Goal: Task Accomplishment & Management: Use online tool/utility

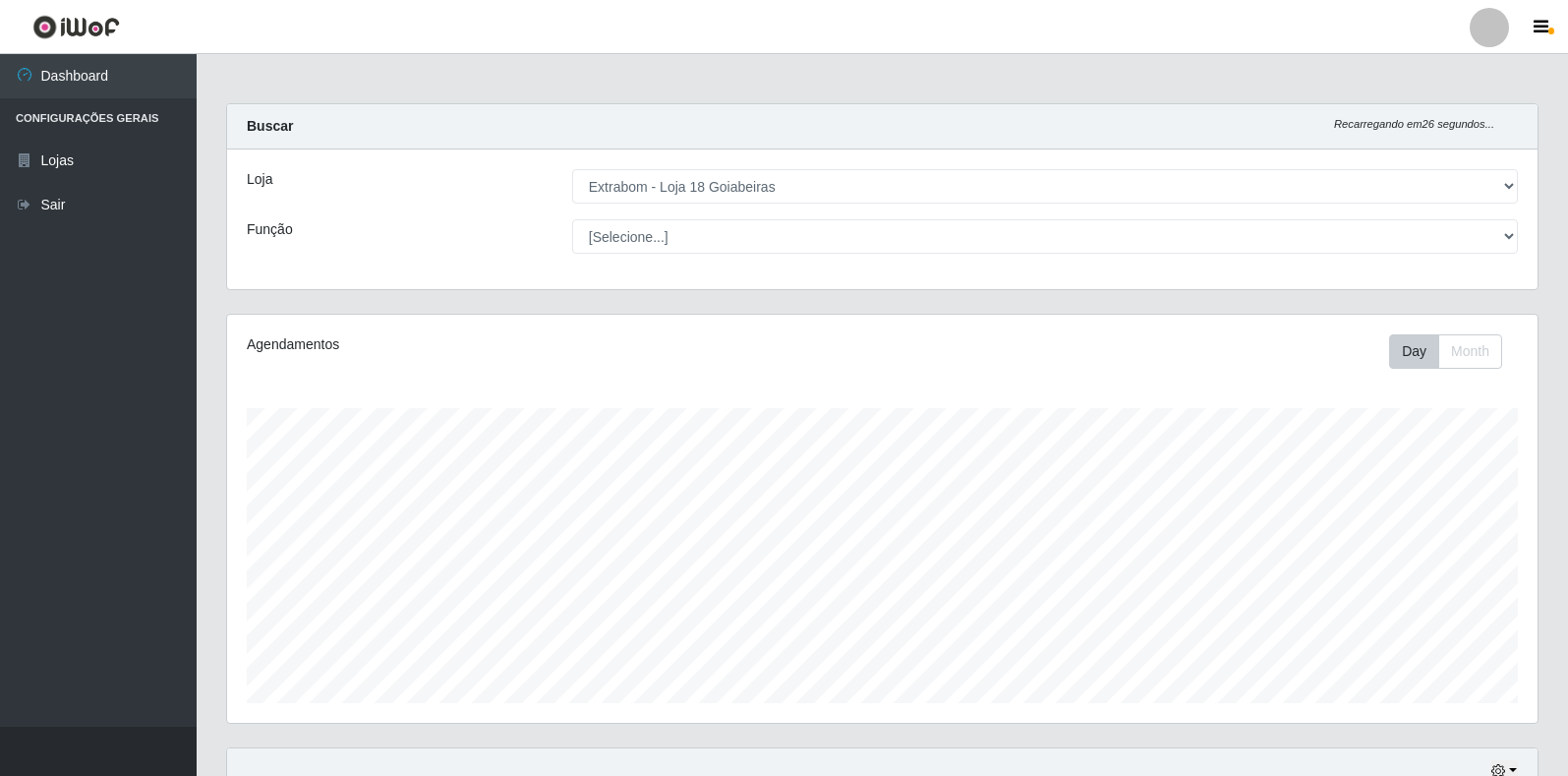
select select "501"
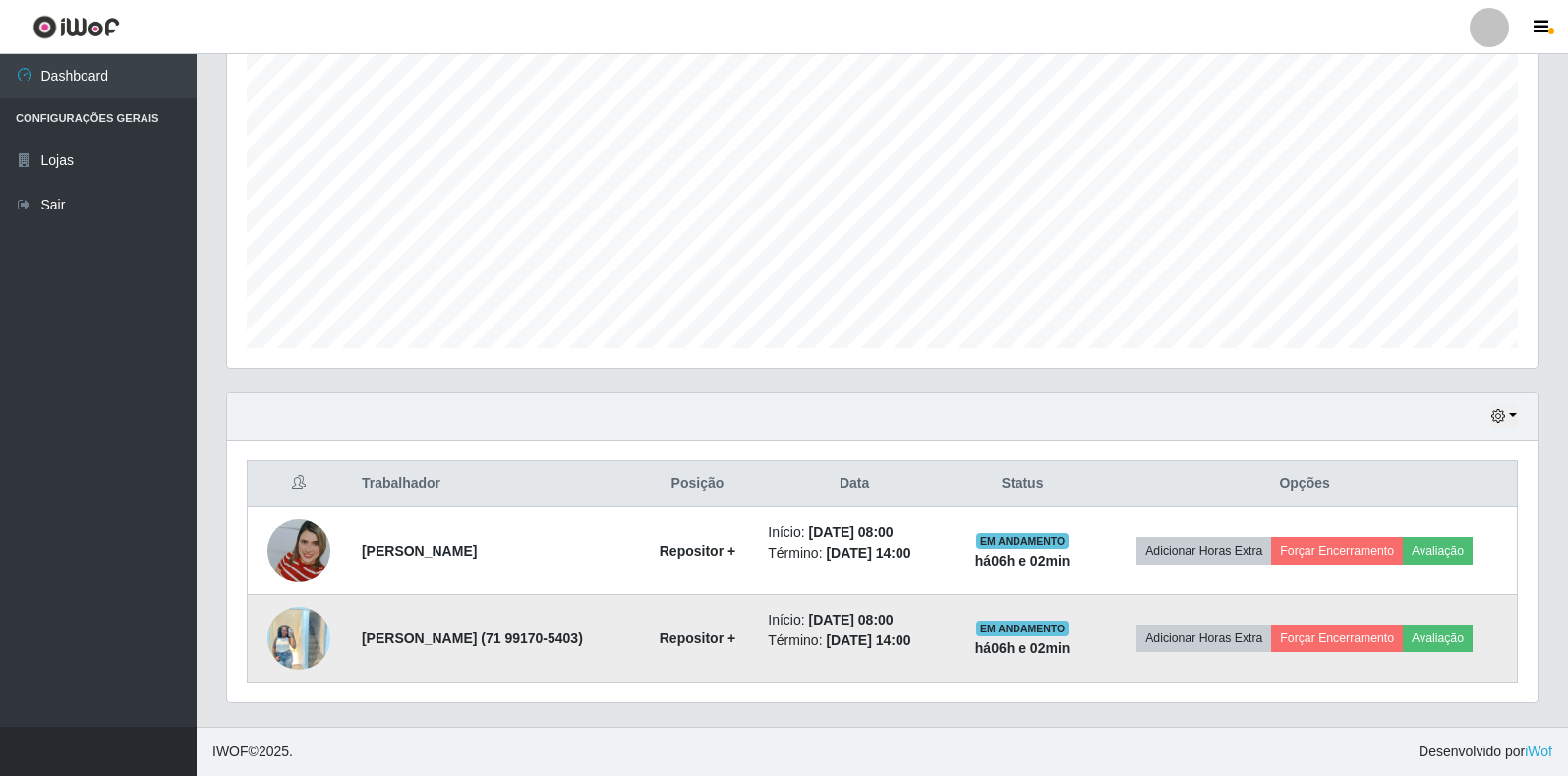
scroll to position [408, 1310]
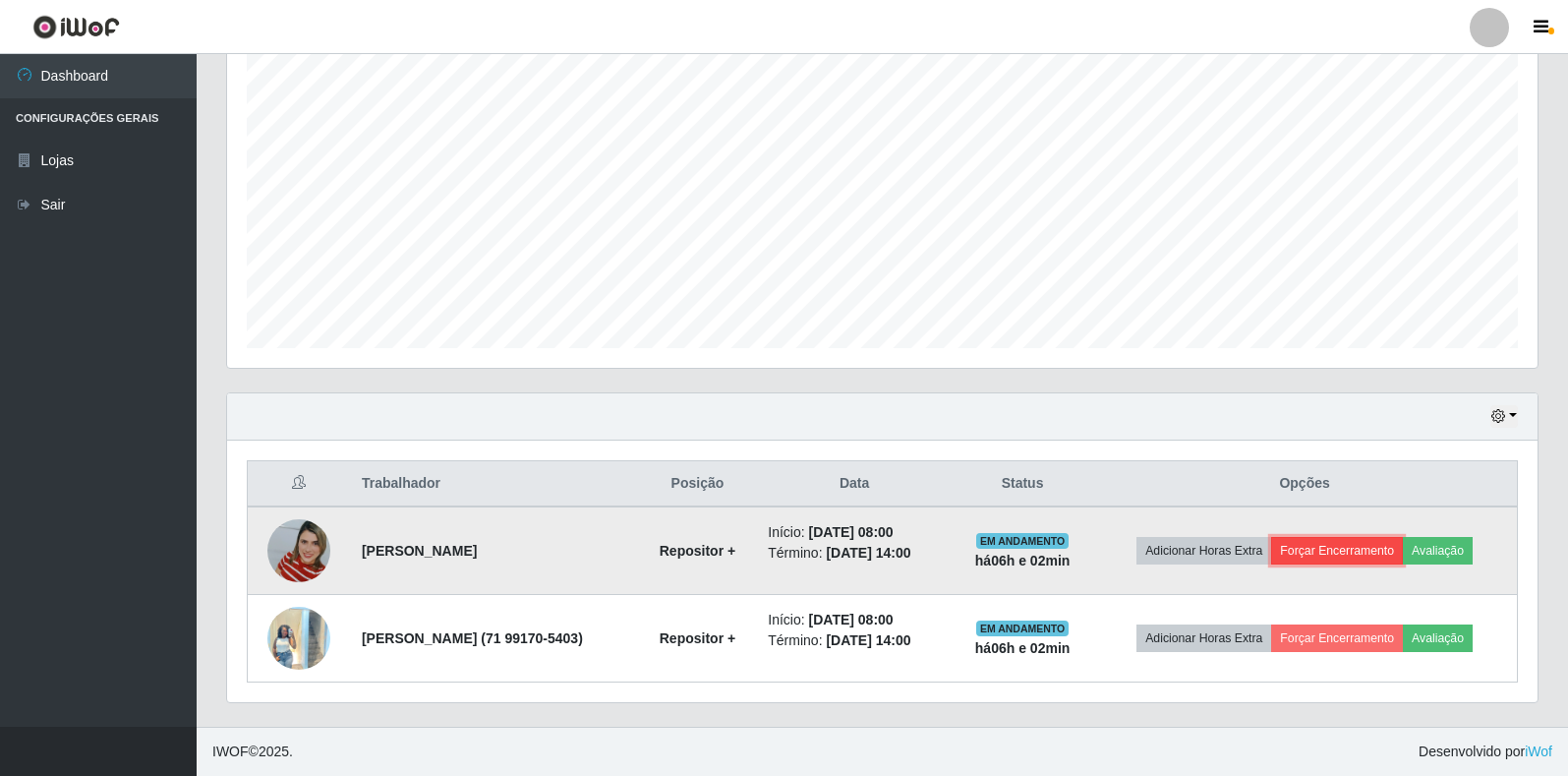
click at [1339, 552] on button "Forçar Encerramento" at bounding box center [1337, 551] width 132 height 28
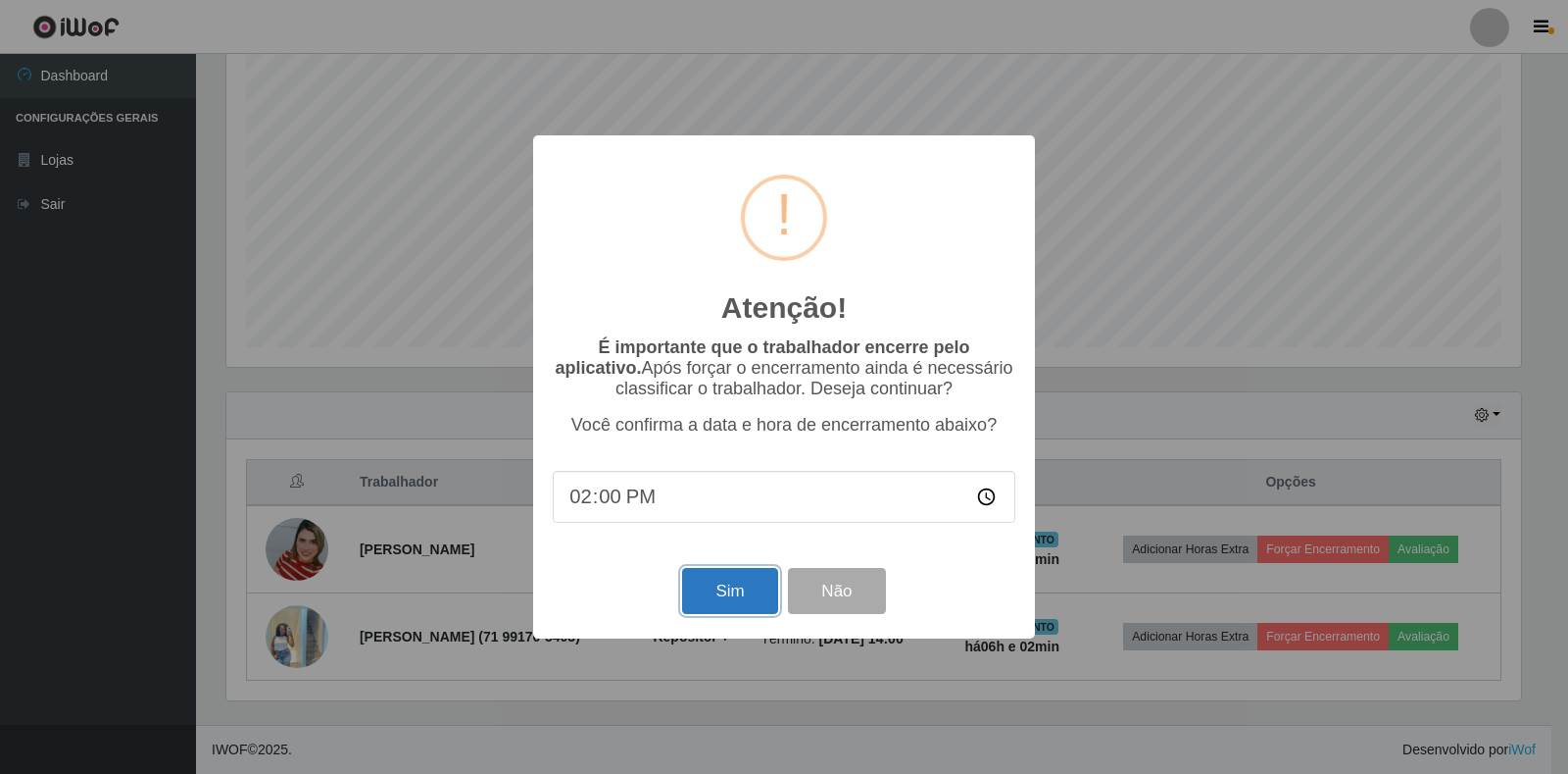
click at [728, 610] on button "Sim" at bounding box center [730, 591] width 95 height 46
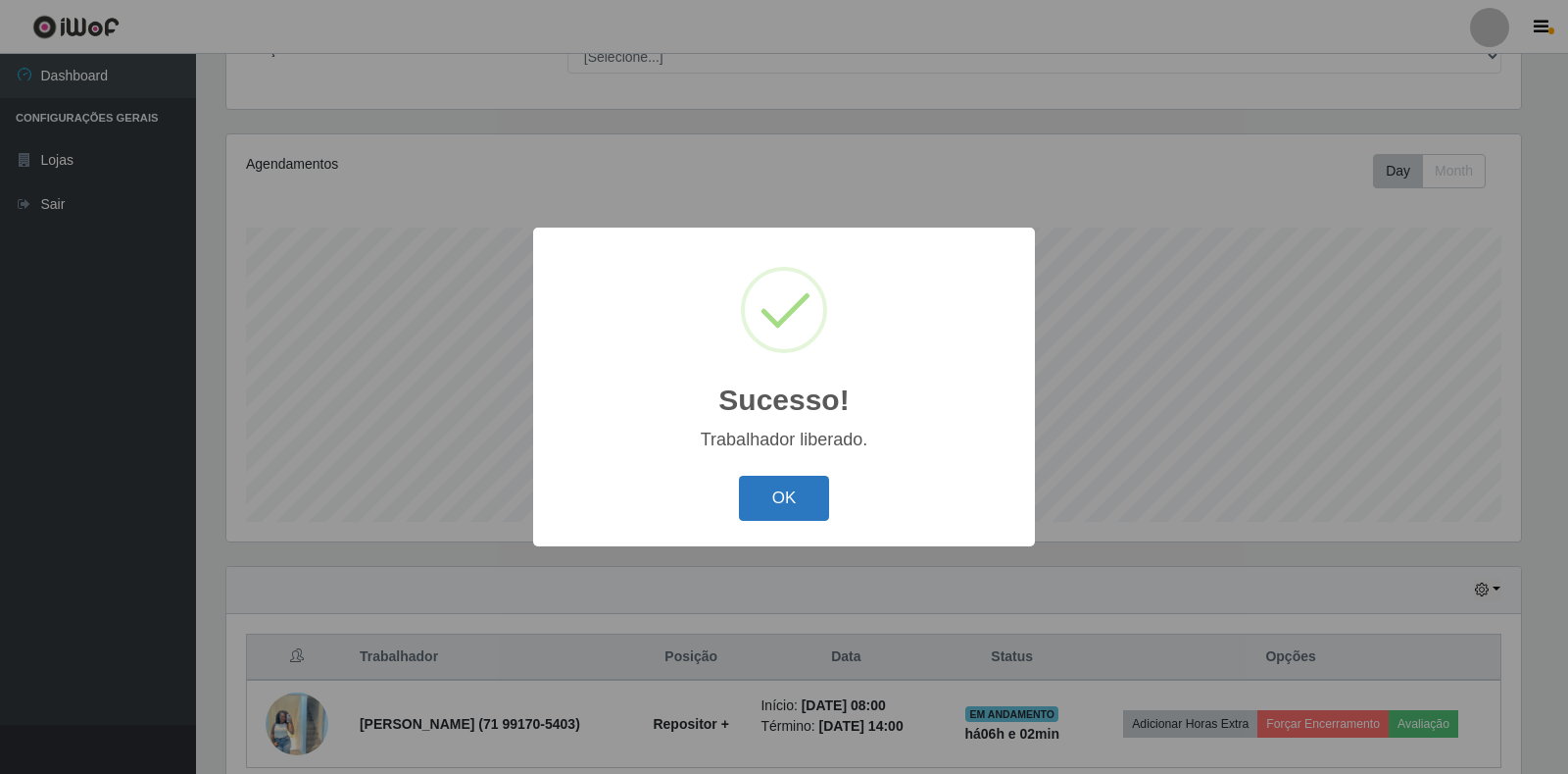
click at [789, 514] on button "OK" at bounding box center [784, 498] width 91 height 46
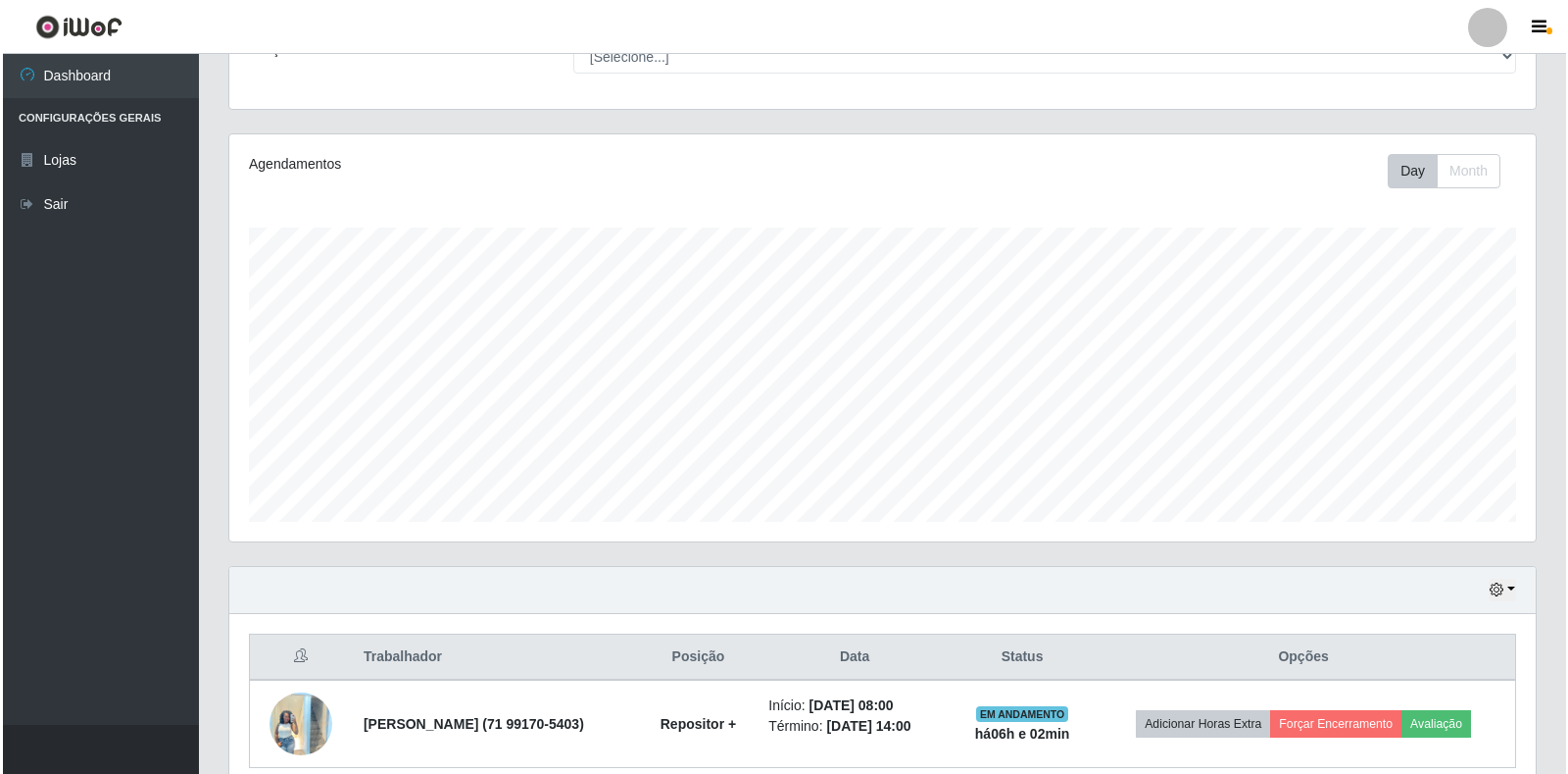
scroll to position [407, 1306]
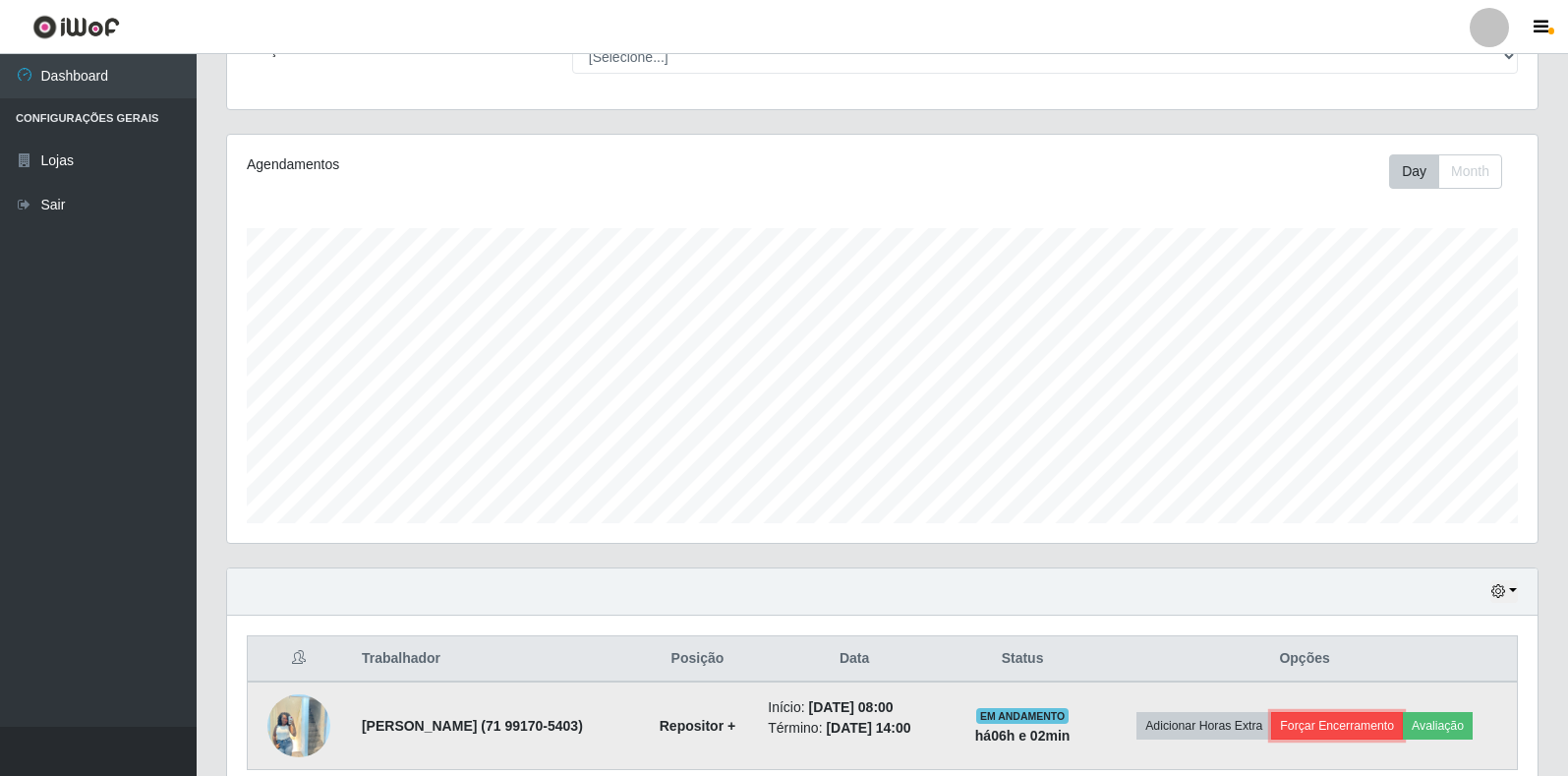
click at [1367, 734] on button "Forçar Encerramento" at bounding box center [1337, 726] width 132 height 28
click at [1355, 727] on button "Forçar Encerramento" at bounding box center [1337, 726] width 132 height 28
click at [1355, 728] on button "Forçar Encerramento" at bounding box center [1337, 726] width 132 height 28
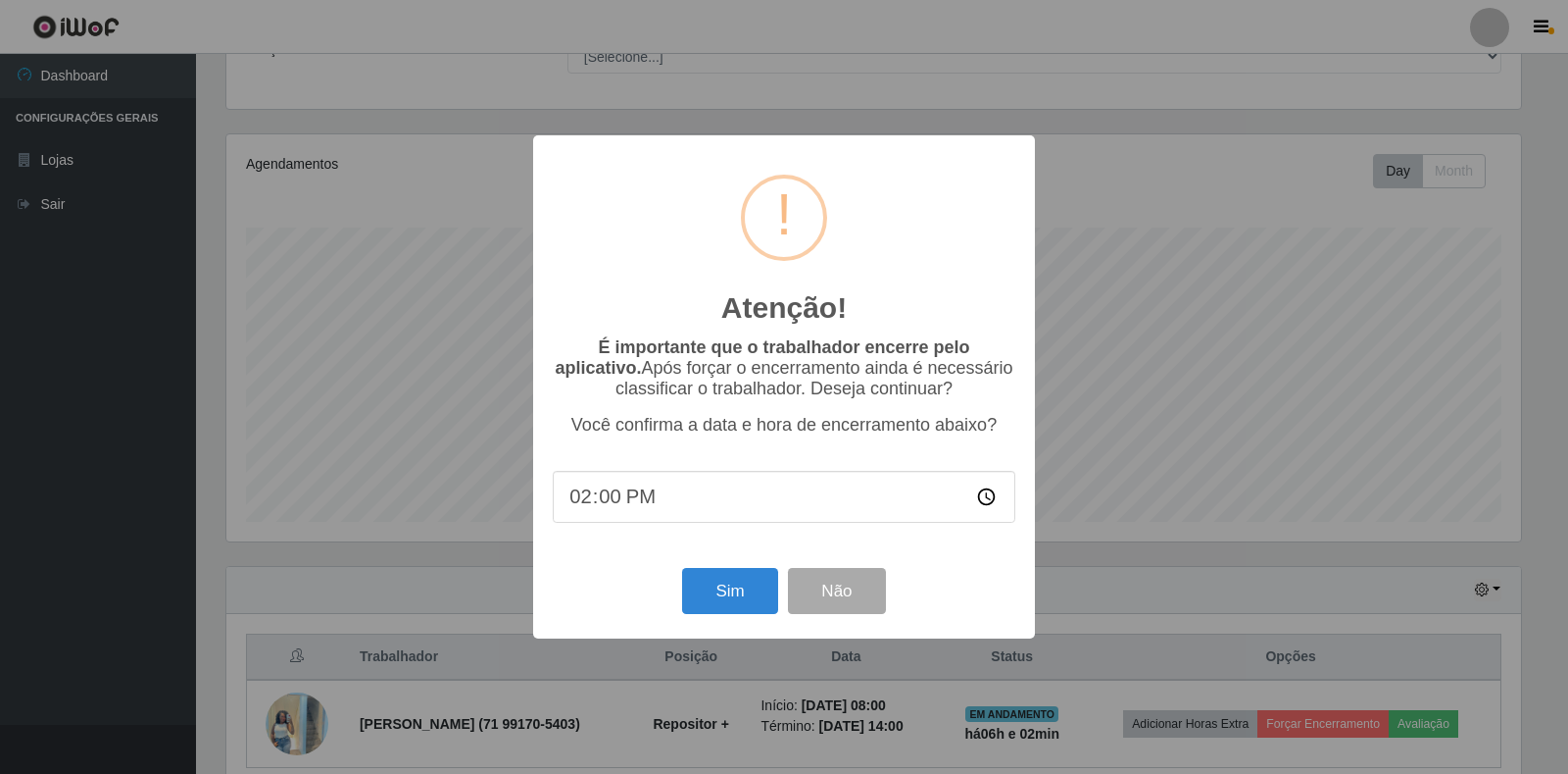
click at [780, 604] on div "Sim Não" at bounding box center [784, 591] width 463 height 56
click at [739, 594] on button "Sim" at bounding box center [730, 591] width 95 height 46
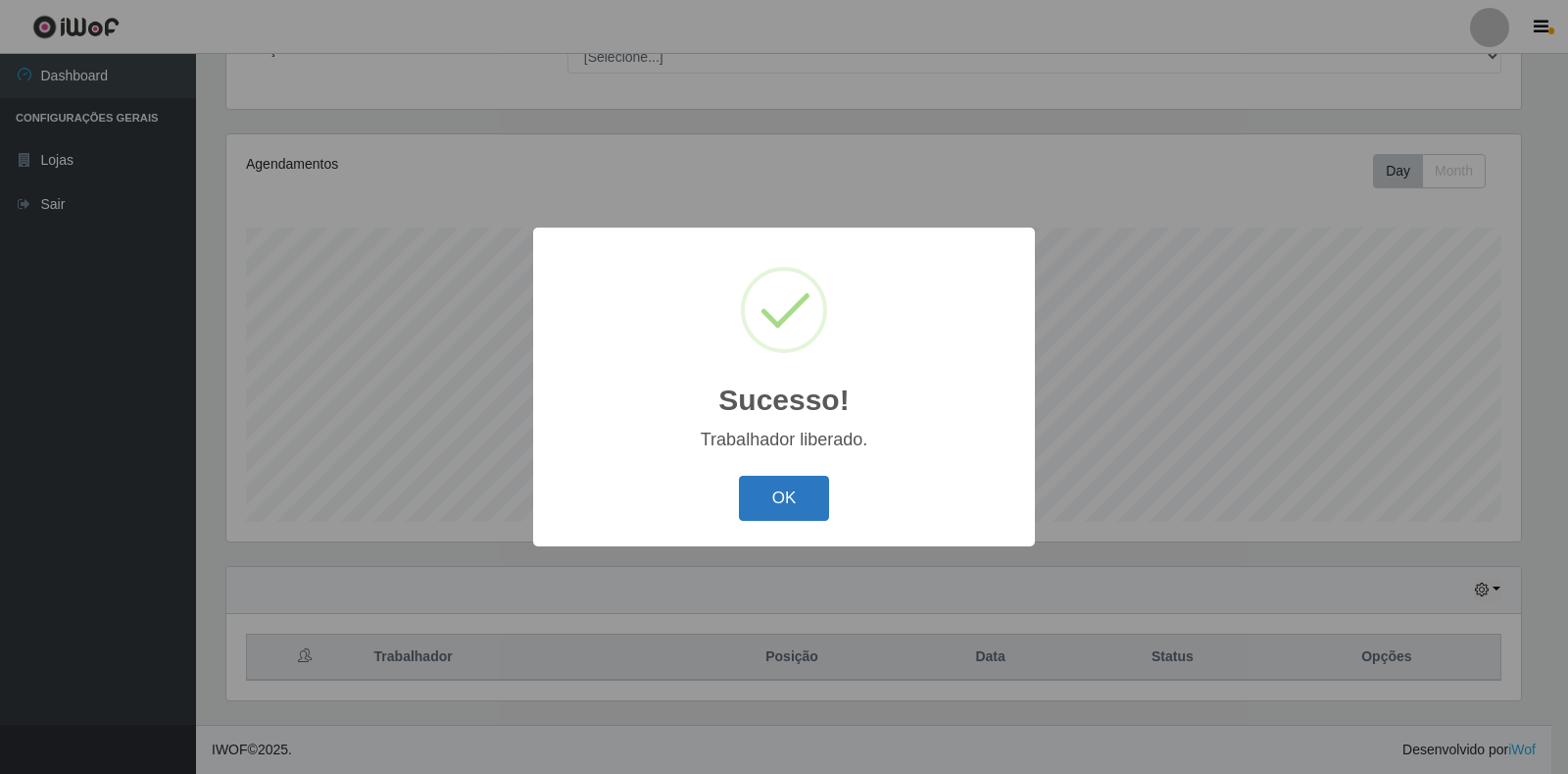
click at [761, 498] on button "OK" at bounding box center [784, 498] width 91 height 46
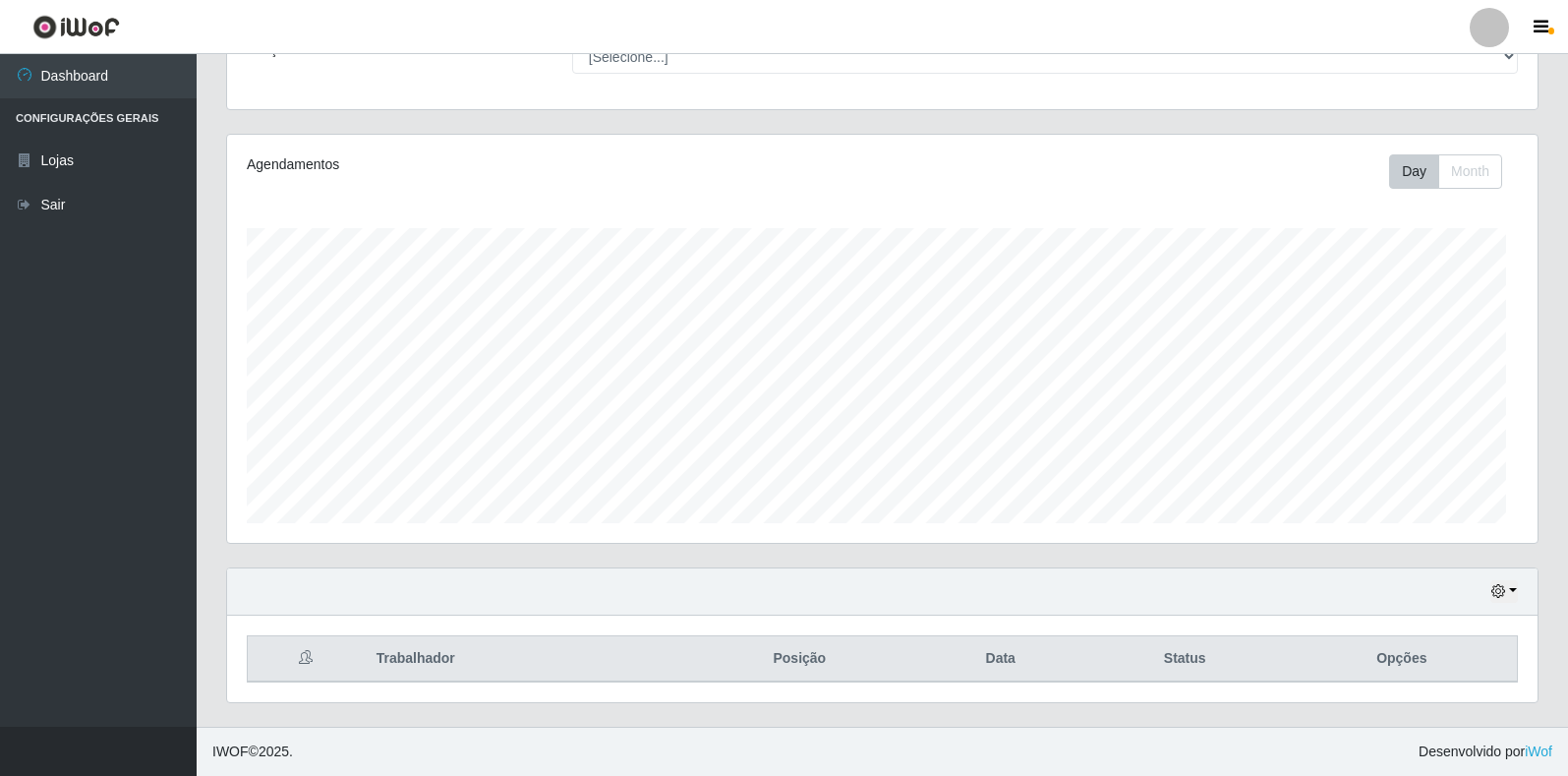
scroll to position [408, 1310]
